Goal: Task Accomplishment & Management: Complete application form

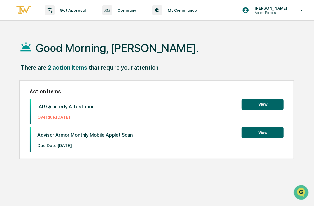
click at [264, 136] on button "View" at bounding box center [263, 132] width 42 height 11
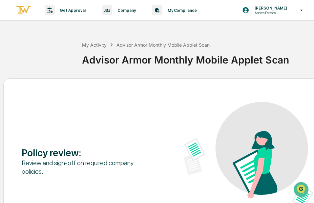
scroll to position [62, 0]
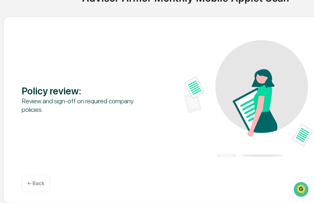
click at [116, 118] on div "Policy review : Review and sign-off on required company policies." at bounding box center [184, 99] width 325 height 118
click at [34, 185] on p "← Back" at bounding box center [35, 183] width 17 height 6
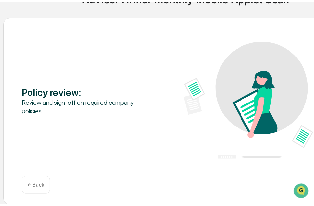
scroll to position [31, 0]
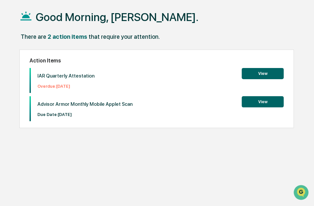
click at [263, 105] on button "View" at bounding box center [263, 101] width 42 height 11
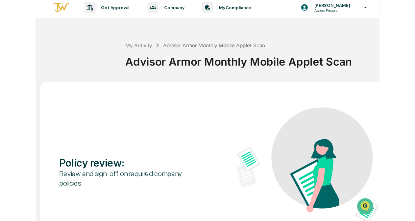
scroll to position [31, 0]
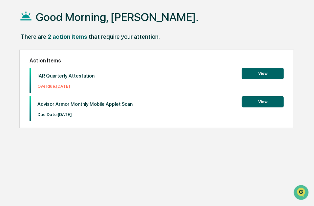
click at [52, 105] on p "Advisor Armor Monthly Mobile Applet Scan" at bounding box center [84, 104] width 95 height 6
click at [53, 116] on p "Due Date: [DATE]" at bounding box center [84, 114] width 95 height 5
click at [147, 122] on div "Action Items IAR Quarterly Attestation Overdue: [DATE] View Advisor Armor Month…" at bounding box center [156, 89] width 275 height 79
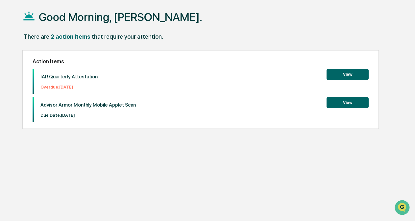
click at [314, 102] on button "View" at bounding box center [347, 102] width 42 height 11
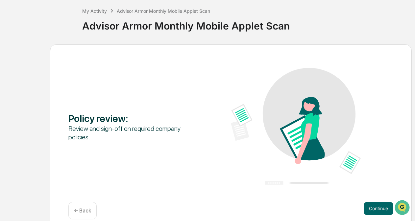
scroll to position [43, 0]
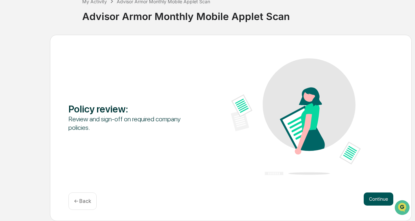
click at [314, 206] on button "Continue" at bounding box center [378, 199] width 30 height 13
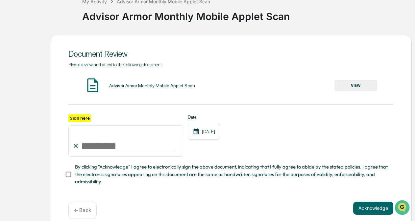
click at [95, 142] on input "Sign here" at bounding box center [125, 141] width 115 height 32
type input "**********"
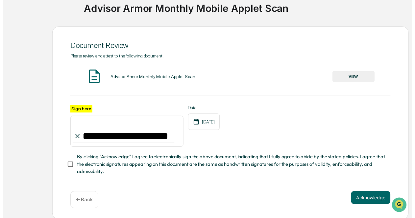
scroll to position [55, 0]
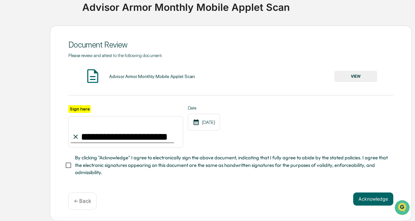
click at [215, 163] on span "By clicking "Acknowledge" I agree to electronically sign the above document, in…" at bounding box center [231, 165] width 313 height 22
click at [314, 76] on button "VIEW" at bounding box center [355, 76] width 43 height 11
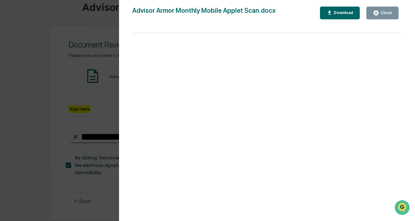
click at [314, 12] on div "Close" at bounding box center [385, 13] width 13 height 5
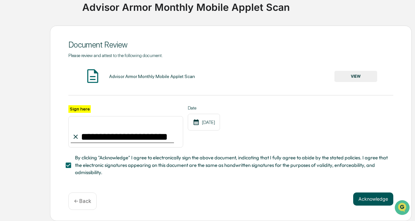
click at [314, 200] on button "Acknowledge" at bounding box center [373, 199] width 40 height 13
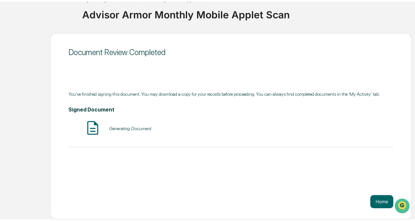
scroll to position [43, 0]
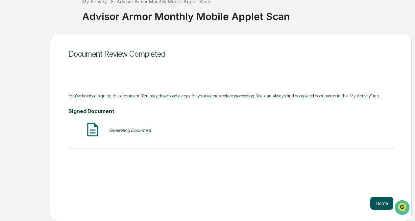
click at [314, 203] on button "Home" at bounding box center [381, 203] width 23 height 13
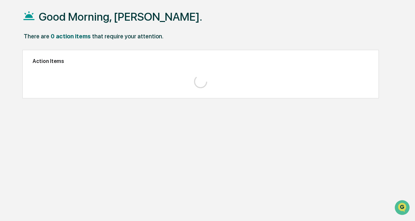
scroll to position [31, 0]
